Goal: Navigation & Orientation: Find specific page/section

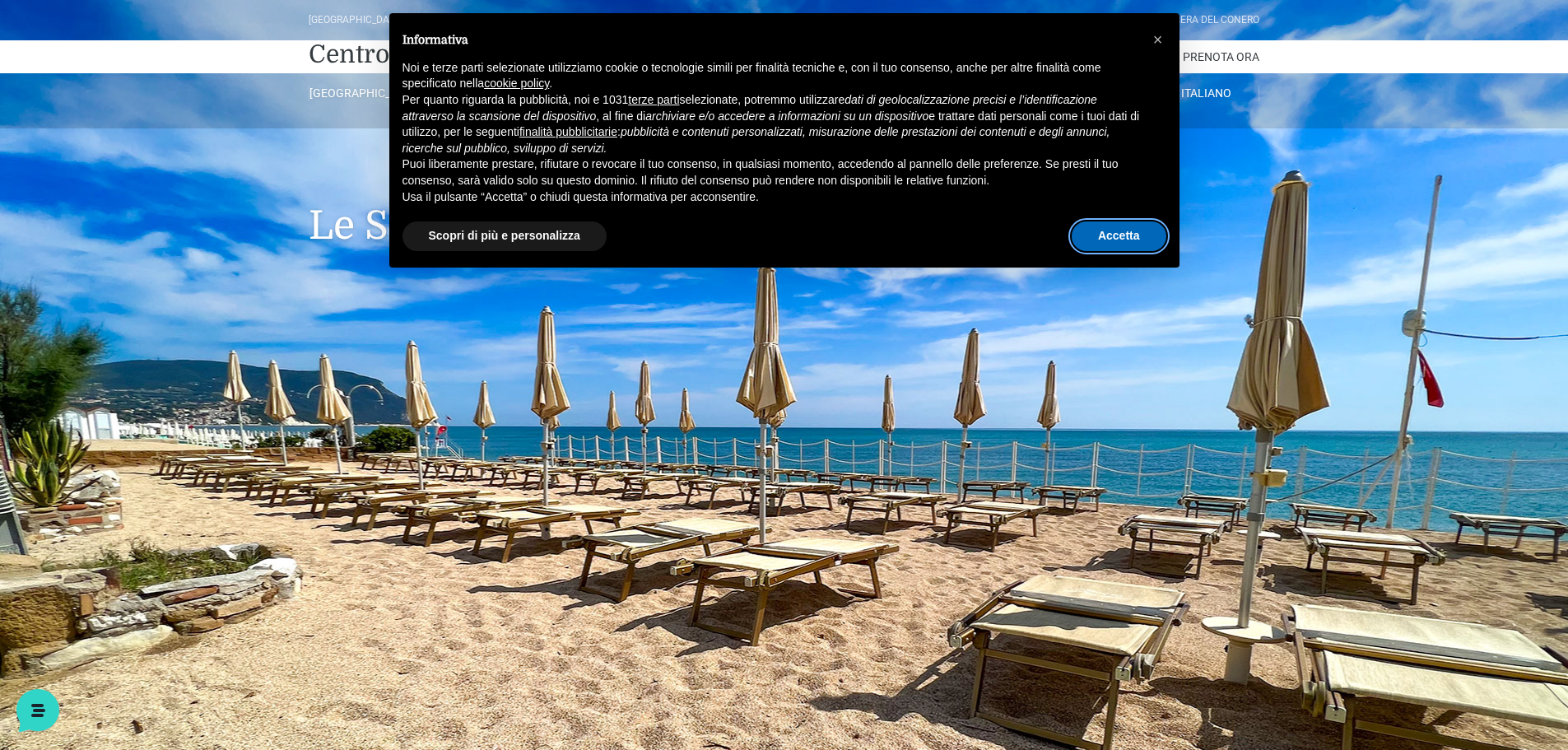
click at [1090, 230] on button "Accetta" at bounding box center [1119, 236] width 95 height 30
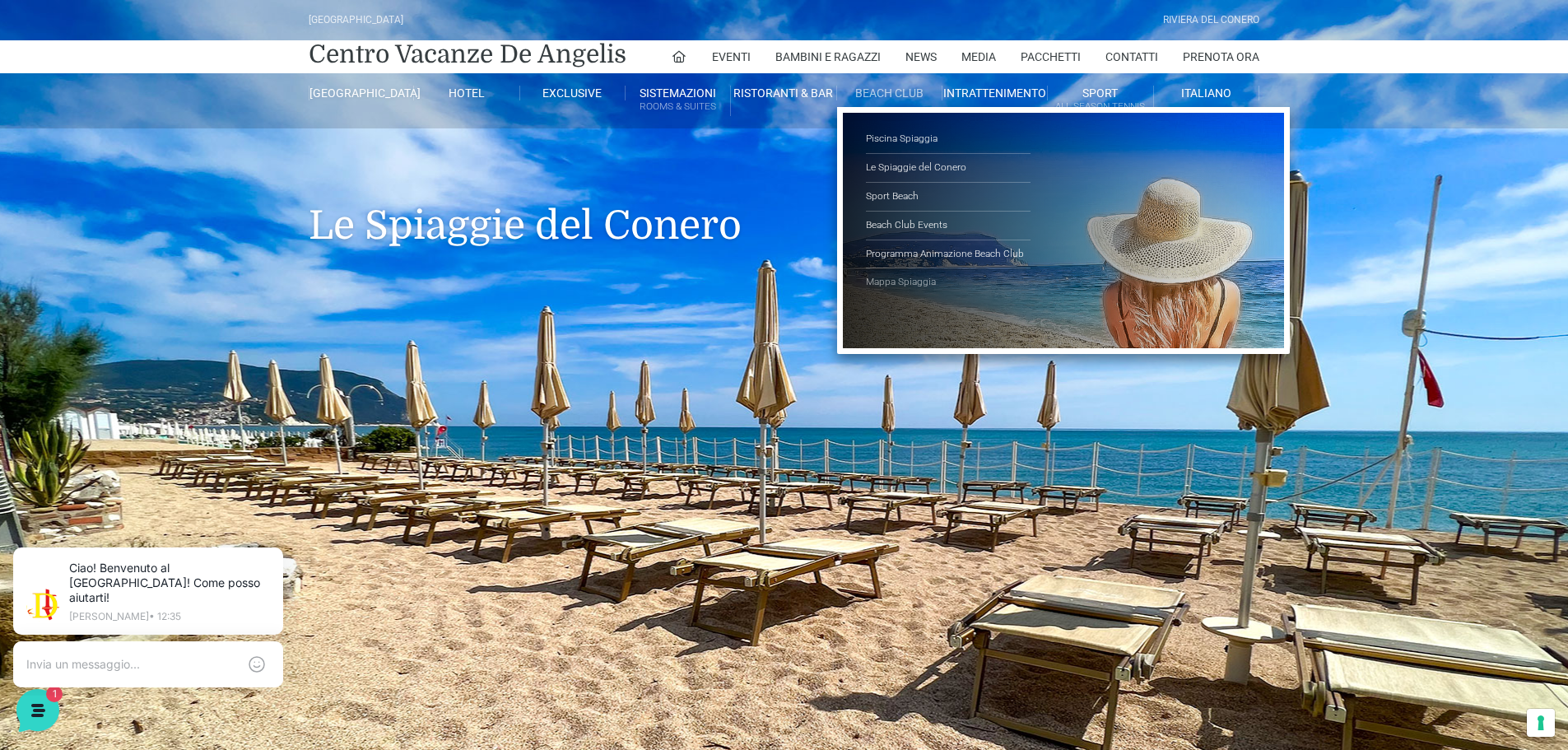
click at [900, 269] on link "Mappa Spiaggia" at bounding box center [948, 281] width 165 height 28
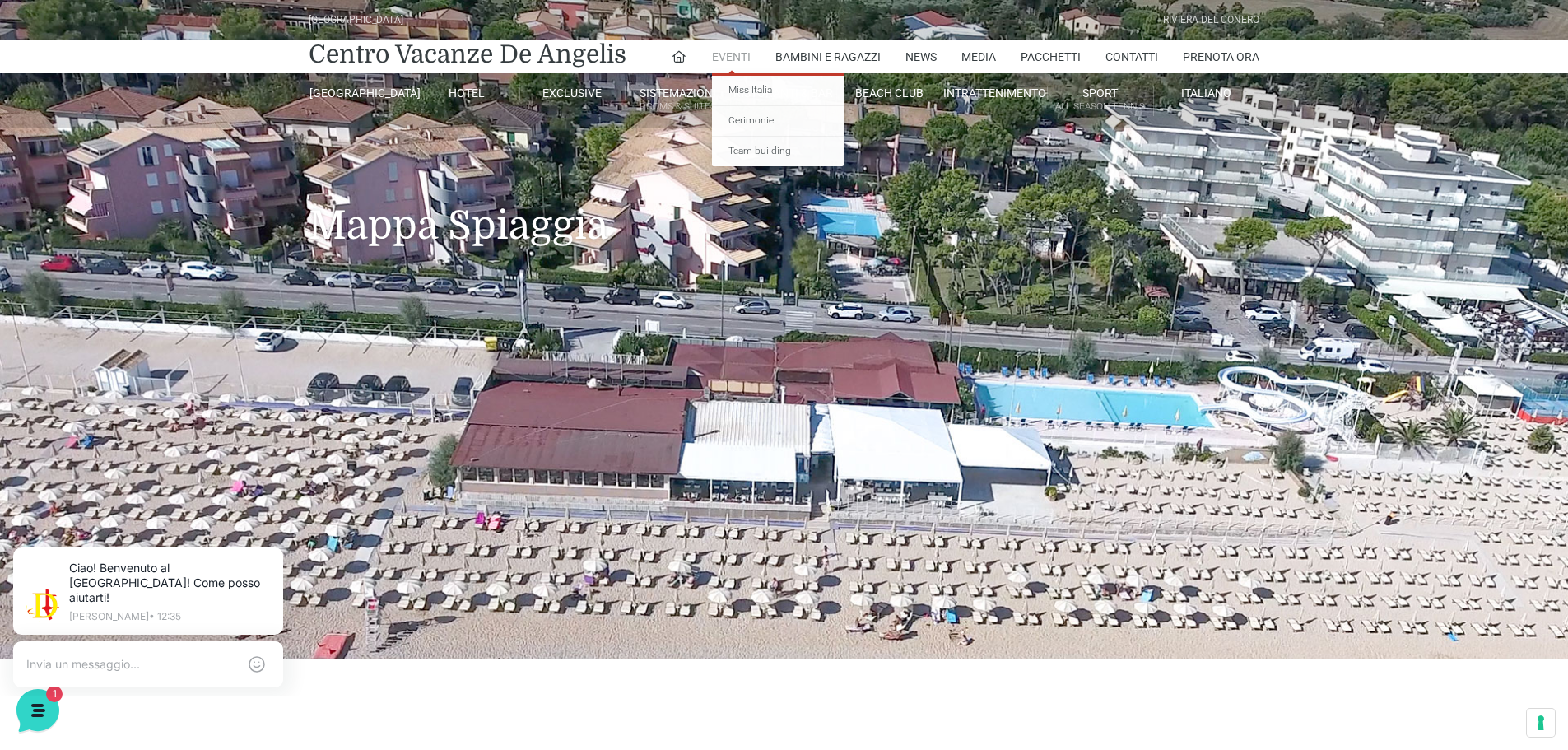
click at [727, 48] on link "Eventi" at bounding box center [731, 56] width 39 height 33
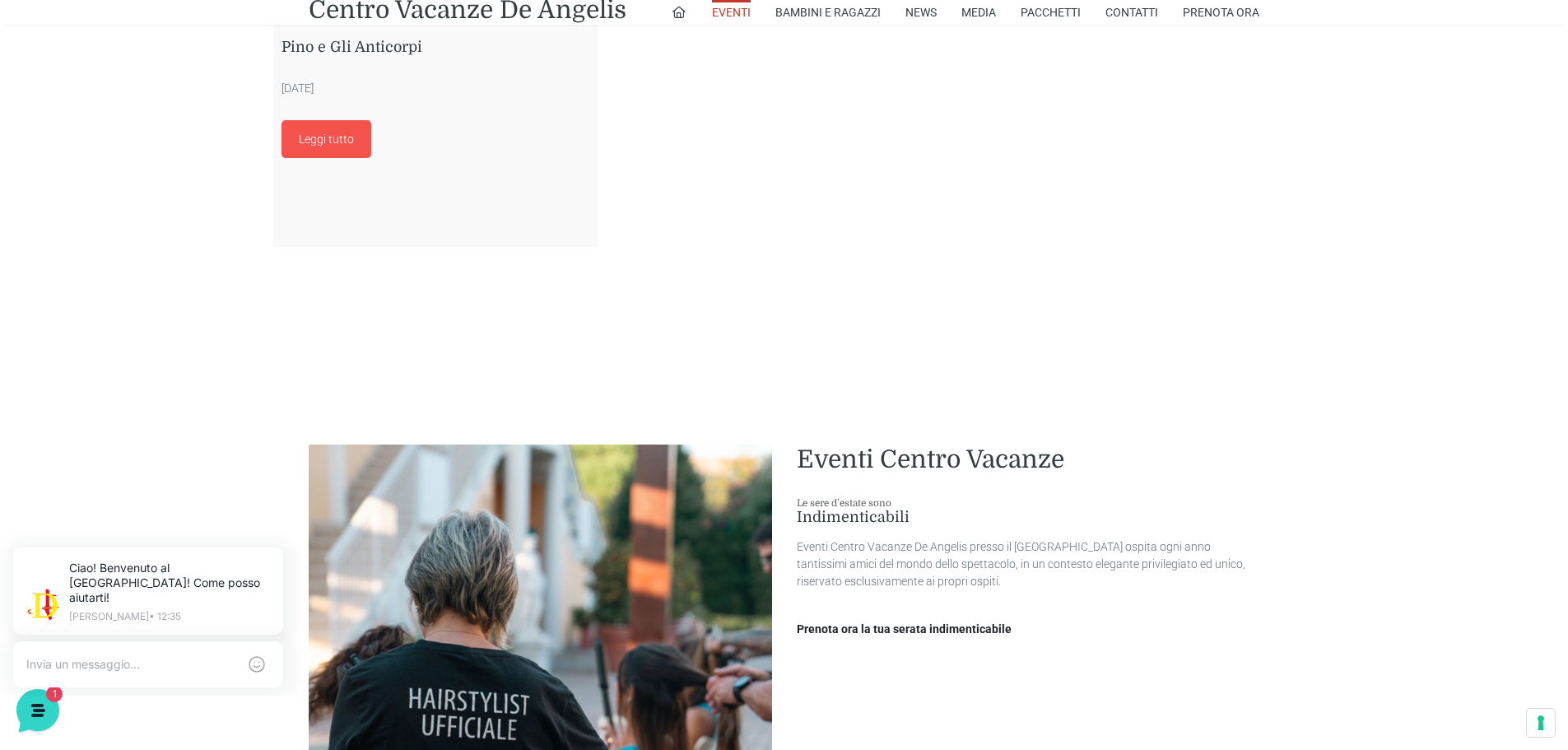
scroll to position [5185, 0]
